Goal: Task Accomplishment & Management: Use online tool/utility

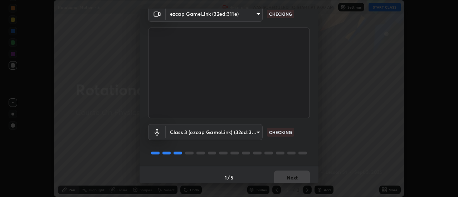
scroll to position [38, 0]
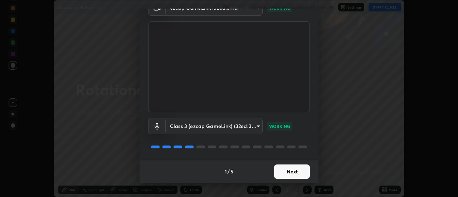
click at [289, 166] on button "Next" at bounding box center [292, 171] width 36 height 14
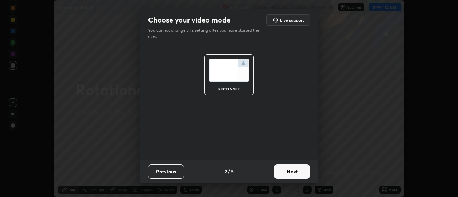
scroll to position [0, 0]
click at [289, 166] on button "Next" at bounding box center [292, 171] width 36 height 14
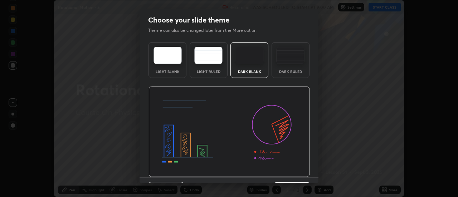
click at [290, 167] on img at bounding box center [228, 132] width 161 height 91
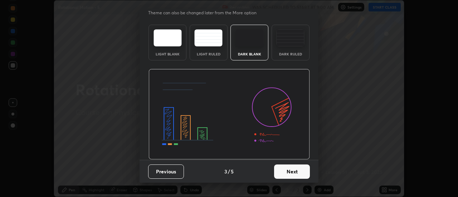
click at [282, 169] on button "Next" at bounding box center [292, 171] width 36 height 14
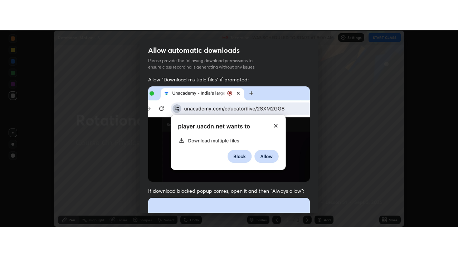
scroll to position [183, 0]
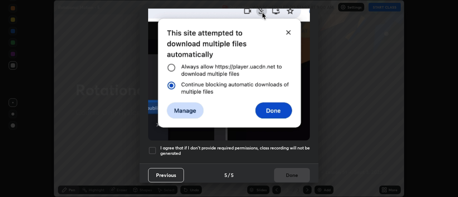
click at [279, 167] on div "Previous 5 / 5 Done" at bounding box center [228, 174] width 179 height 23
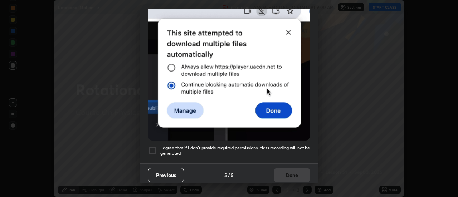
click at [153, 146] on div at bounding box center [152, 150] width 9 height 9
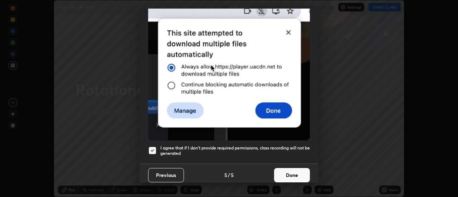
click at [289, 168] on button "Done" at bounding box center [292, 175] width 36 height 14
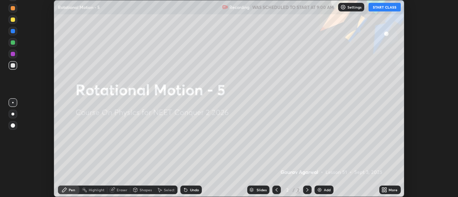
click at [380, 11] on button "START CLASS" at bounding box center [384, 7] width 32 height 9
click at [326, 190] on div "Add" at bounding box center [327, 190] width 7 height 4
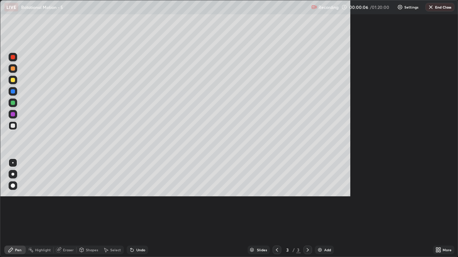
scroll to position [257, 458]
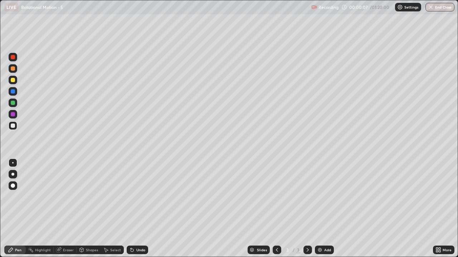
click at [13, 175] on div at bounding box center [12, 174] width 3 height 3
click at [93, 197] on div "Shapes" at bounding box center [92, 251] width 12 height 4
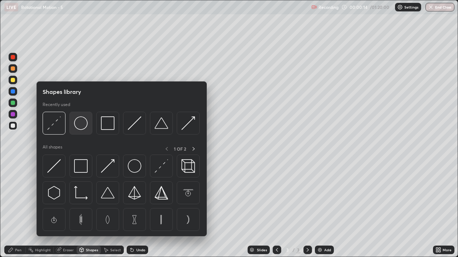
click at [79, 127] on img at bounding box center [81, 124] width 14 height 14
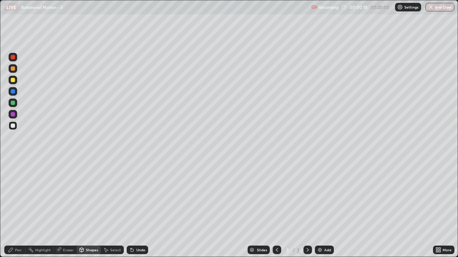
click at [18, 197] on div "Pen" at bounding box center [14, 250] width 21 height 9
click at [70, 197] on div "Eraser" at bounding box center [68, 251] width 11 height 4
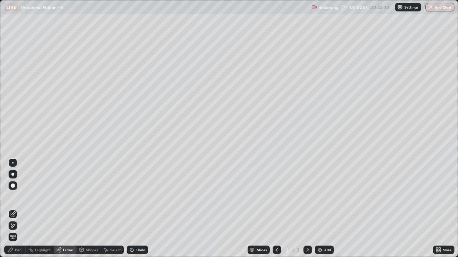
click at [15, 197] on icon at bounding box center [13, 226] width 6 height 6
click at [17, 197] on div "Pen" at bounding box center [18, 251] width 6 height 4
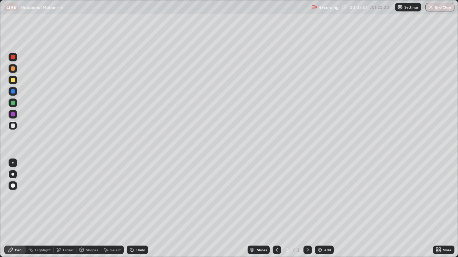
click at [90, 197] on div "Shapes" at bounding box center [92, 251] width 12 height 4
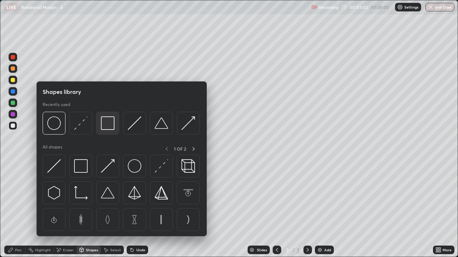
click at [109, 125] on img at bounding box center [108, 124] width 14 height 14
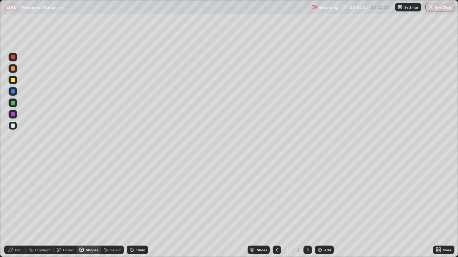
click at [15, 197] on div "Pen" at bounding box center [14, 250] width 21 height 9
click at [14, 100] on div at bounding box center [13, 103] width 9 height 9
click at [13, 126] on div at bounding box center [13, 126] width 4 height 4
click at [16, 81] on div at bounding box center [13, 80] width 9 height 9
click at [13, 125] on div at bounding box center [13, 126] width 4 height 4
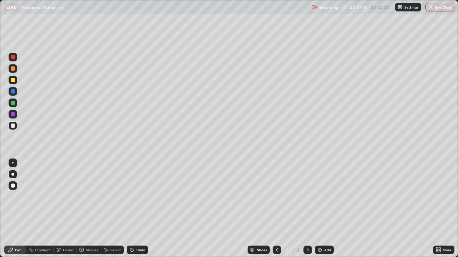
click at [13, 115] on div at bounding box center [13, 114] width 4 height 4
click at [11, 125] on div at bounding box center [13, 126] width 4 height 4
click at [322, 197] on div "Add" at bounding box center [324, 250] width 19 height 9
click at [91, 197] on div "Shapes" at bounding box center [92, 251] width 12 height 4
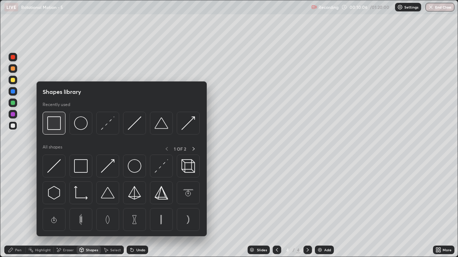
click at [54, 122] on img at bounding box center [54, 124] width 14 height 14
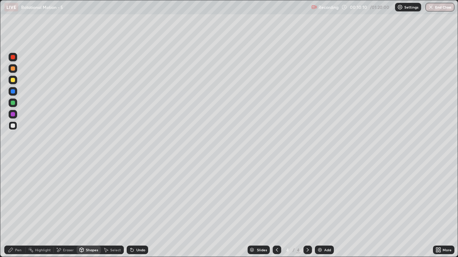
click at [13, 104] on div at bounding box center [13, 103] width 4 height 4
click at [140, 197] on div "Undo" at bounding box center [140, 251] width 9 height 4
click at [141, 197] on div "Undo" at bounding box center [140, 251] width 9 height 4
click at [15, 197] on div "Pen" at bounding box center [18, 251] width 6 height 4
click at [13, 124] on div at bounding box center [13, 126] width 4 height 4
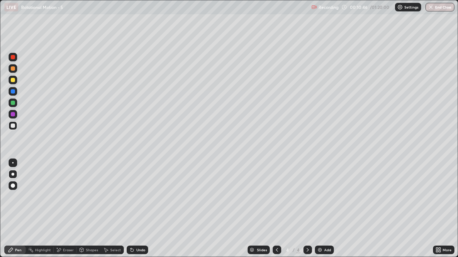
click at [15, 92] on div at bounding box center [13, 91] width 4 height 4
click at [13, 124] on div at bounding box center [13, 126] width 4 height 4
click at [276, 197] on icon at bounding box center [277, 250] width 6 height 6
click at [306, 197] on icon at bounding box center [308, 250] width 6 height 6
click at [276, 197] on icon at bounding box center [277, 250] width 6 height 6
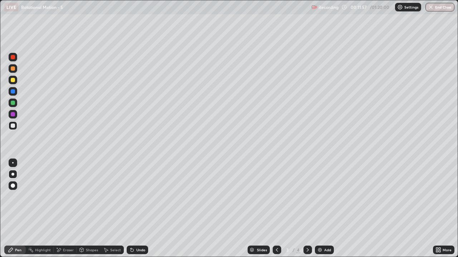
click at [309, 197] on div at bounding box center [307, 250] width 9 height 14
click at [90, 197] on div "Shapes" at bounding box center [92, 251] width 12 height 4
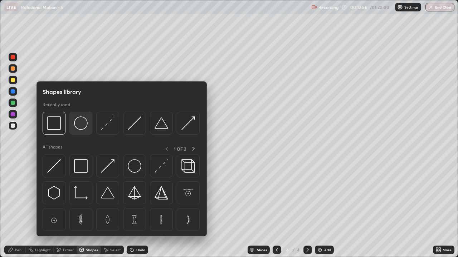
click at [80, 127] on img at bounding box center [81, 124] width 14 height 14
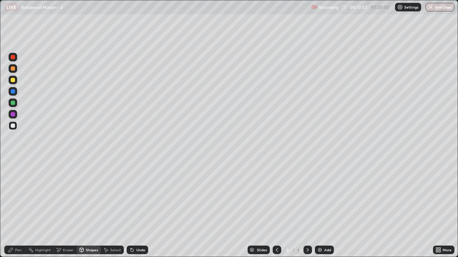
click at [15, 197] on div "Pen" at bounding box center [18, 251] width 6 height 4
click at [138, 197] on div "Undo" at bounding box center [140, 251] width 9 height 4
click at [137, 197] on div "Undo" at bounding box center [140, 251] width 9 height 4
click at [275, 197] on icon at bounding box center [277, 250] width 6 height 6
click at [307, 197] on icon at bounding box center [308, 250] width 6 height 6
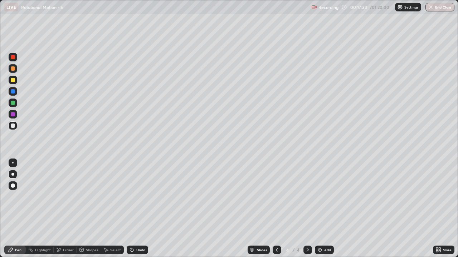
click at [16, 103] on div at bounding box center [13, 103] width 9 height 9
click at [14, 127] on div at bounding box center [13, 126] width 4 height 4
click at [326, 197] on div "Add" at bounding box center [327, 251] width 7 height 4
click at [91, 197] on div "Shapes" at bounding box center [92, 251] width 12 height 4
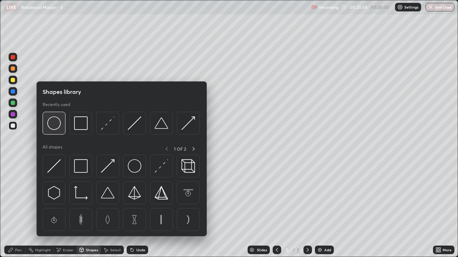
click at [60, 118] on img at bounding box center [54, 124] width 14 height 14
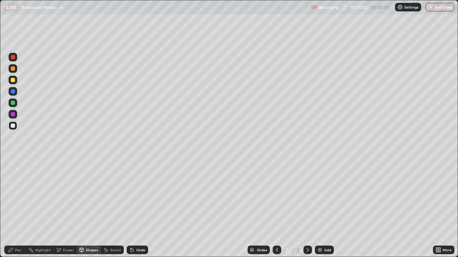
click at [19, 197] on div "Pen" at bounding box center [18, 251] width 6 height 4
click at [13, 79] on div at bounding box center [13, 80] width 4 height 4
click at [138, 197] on div "Undo" at bounding box center [140, 251] width 9 height 4
click at [139, 197] on div "Undo" at bounding box center [140, 251] width 9 height 4
click at [139, 197] on div "Undo" at bounding box center [137, 250] width 21 height 9
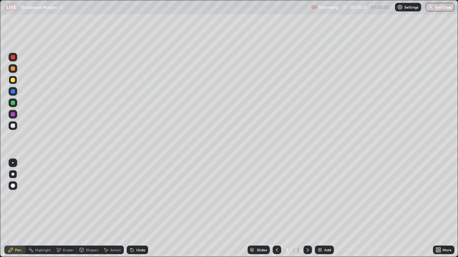
click at [13, 126] on div at bounding box center [13, 126] width 4 height 4
click at [137, 197] on div "Undo" at bounding box center [140, 251] width 9 height 4
click at [135, 197] on div "Undo" at bounding box center [137, 250] width 21 height 9
click at [326, 197] on div "Add" at bounding box center [324, 250] width 19 height 9
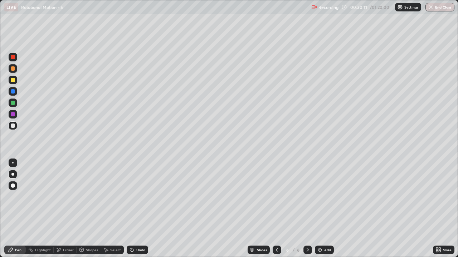
click at [92, 197] on div "Shapes" at bounding box center [89, 250] width 24 height 9
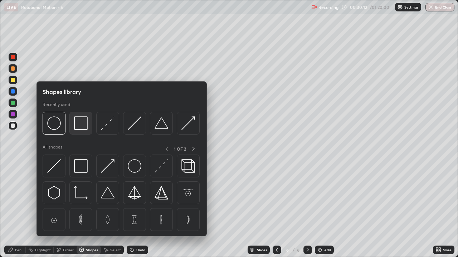
click at [77, 124] on img at bounding box center [81, 124] width 14 height 14
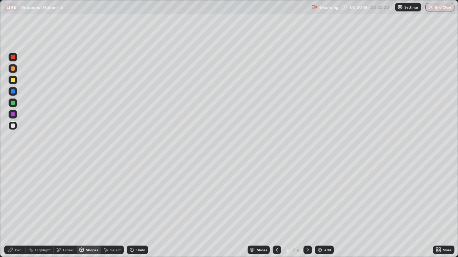
click at [21, 197] on div "Pen" at bounding box center [18, 251] width 6 height 4
click at [15, 102] on div at bounding box center [13, 103] width 4 height 4
click at [13, 125] on div at bounding box center [13, 126] width 4 height 4
click at [136, 197] on div "Undo" at bounding box center [140, 251] width 9 height 4
click at [137, 197] on div "Undo" at bounding box center [137, 250] width 21 height 9
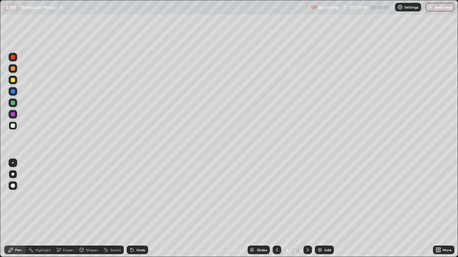
click at [15, 103] on div at bounding box center [13, 103] width 9 height 9
click at [14, 130] on div at bounding box center [13, 126] width 9 height 9
click at [15, 79] on div at bounding box center [13, 80] width 4 height 4
click at [14, 127] on div at bounding box center [13, 126] width 4 height 4
click at [326, 197] on div "Add" at bounding box center [327, 251] width 7 height 4
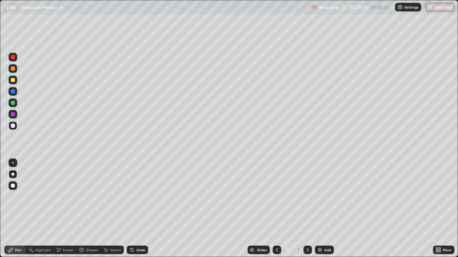
click at [92, 197] on div "Shapes" at bounding box center [92, 251] width 12 height 4
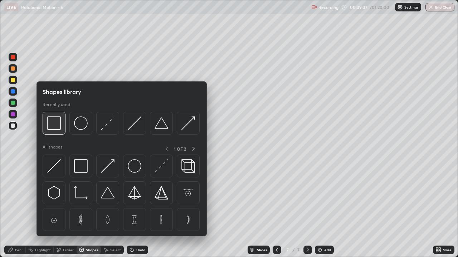
click at [55, 125] on img at bounding box center [54, 124] width 14 height 14
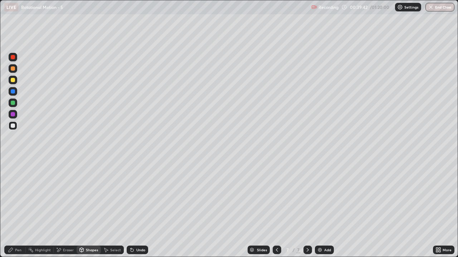
click at [18, 197] on div "Pen" at bounding box center [18, 251] width 6 height 4
click at [13, 103] on div at bounding box center [13, 103] width 4 height 4
click at [140, 197] on div "Undo" at bounding box center [140, 251] width 9 height 4
click at [16, 125] on div at bounding box center [13, 126] width 9 height 9
click at [11, 100] on div at bounding box center [13, 103] width 9 height 9
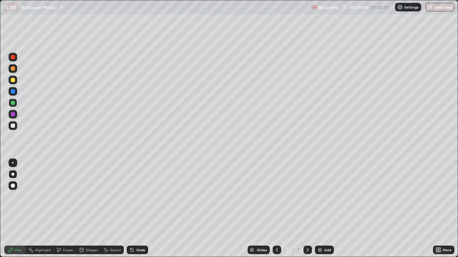
click at [139, 197] on div "Undo" at bounding box center [137, 250] width 21 height 9
click at [12, 128] on div at bounding box center [13, 126] width 9 height 9
click at [13, 79] on div at bounding box center [13, 80] width 4 height 4
click at [11, 126] on div at bounding box center [13, 126] width 4 height 4
click at [275, 197] on div at bounding box center [276, 250] width 9 height 9
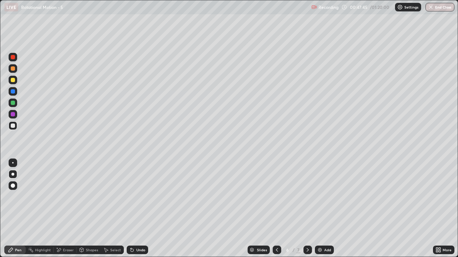
click at [306, 197] on icon at bounding box center [308, 250] width 6 height 6
click at [324, 197] on div "Add" at bounding box center [327, 251] width 7 height 4
click at [14, 104] on div at bounding box center [13, 103] width 4 height 4
click at [14, 124] on div at bounding box center [13, 126] width 4 height 4
click at [13, 103] on div at bounding box center [13, 103] width 4 height 4
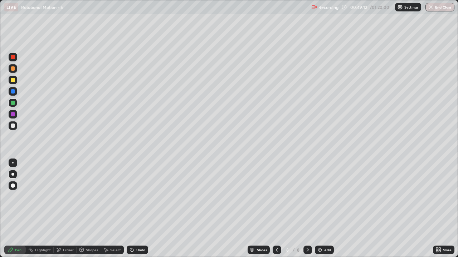
click at [14, 124] on div at bounding box center [13, 126] width 4 height 4
click at [139, 197] on div "Undo" at bounding box center [140, 251] width 9 height 4
click at [138, 197] on div "Undo" at bounding box center [140, 251] width 9 height 4
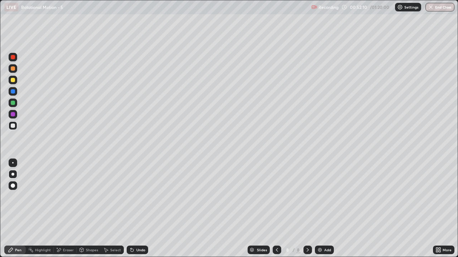
click at [139, 197] on div "Undo" at bounding box center [140, 251] width 9 height 4
click at [139, 197] on div "Undo" at bounding box center [137, 250] width 21 height 9
click at [325, 197] on div "Add" at bounding box center [327, 251] width 7 height 4
click at [13, 114] on div at bounding box center [13, 114] width 4 height 4
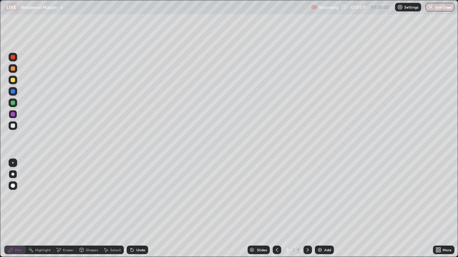
click at [13, 127] on div at bounding box center [13, 126] width 4 height 4
click at [141, 197] on div "Undo" at bounding box center [137, 250] width 21 height 9
click at [141, 197] on div "Undo" at bounding box center [140, 251] width 9 height 4
click at [141, 197] on div "Undo" at bounding box center [137, 250] width 21 height 9
click at [140, 197] on div "Undo" at bounding box center [137, 250] width 21 height 9
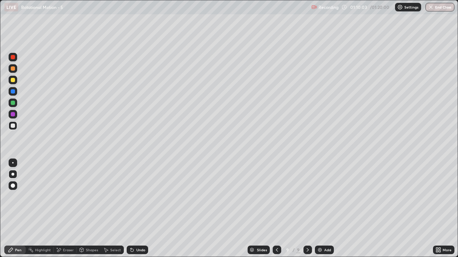
click at [442, 7] on button "End Class" at bounding box center [439, 7] width 29 height 9
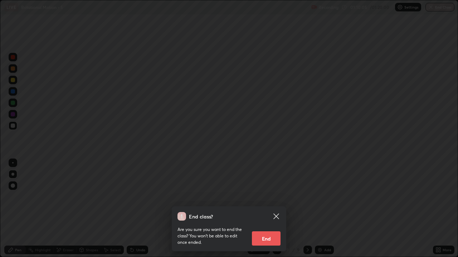
click at [269, 197] on button "End" at bounding box center [266, 239] width 29 height 14
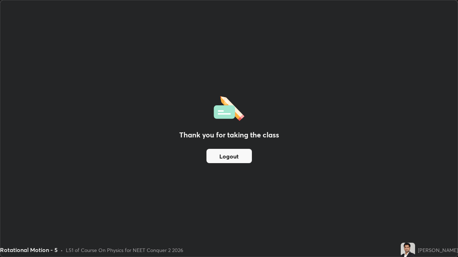
click at [235, 161] on button "Logout" at bounding box center [228, 156] width 45 height 14
